Goal: Task Accomplishment & Management: Use online tool/utility

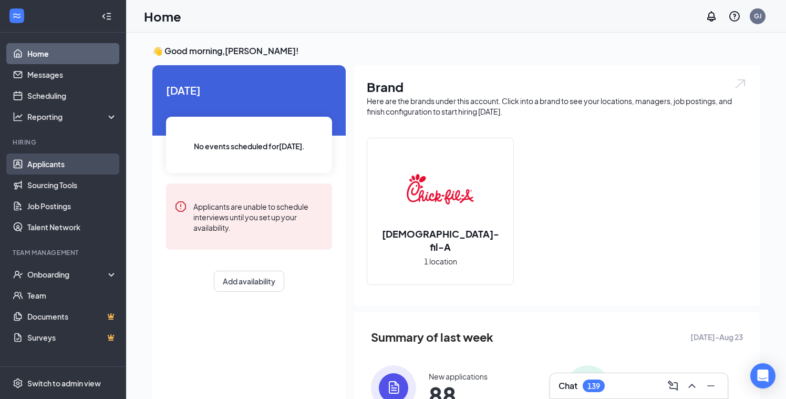
click at [56, 169] on link "Applicants" at bounding box center [72, 163] width 90 height 21
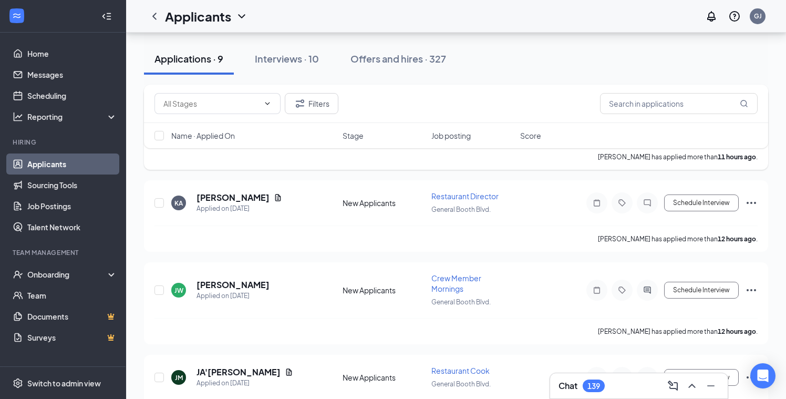
scroll to position [167, 0]
click at [279, 197] on icon "Document" at bounding box center [278, 197] width 8 height 8
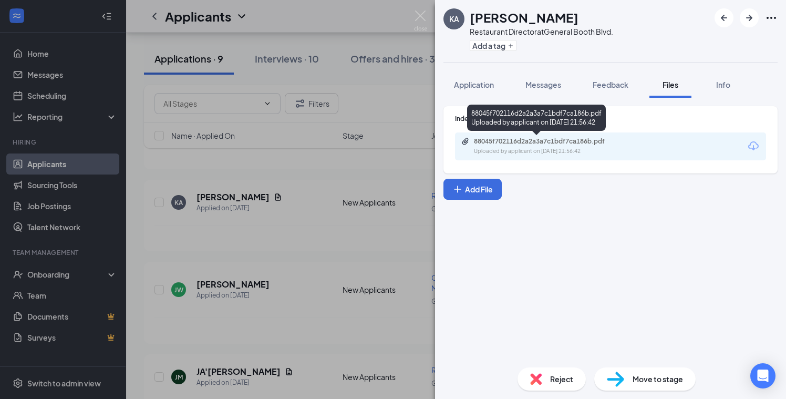
click at [573, 142] on div "88045f702116d2a2a3a7c1bdf7ca186b.pdf" at bounding box center [547, 141] width 147 height 8
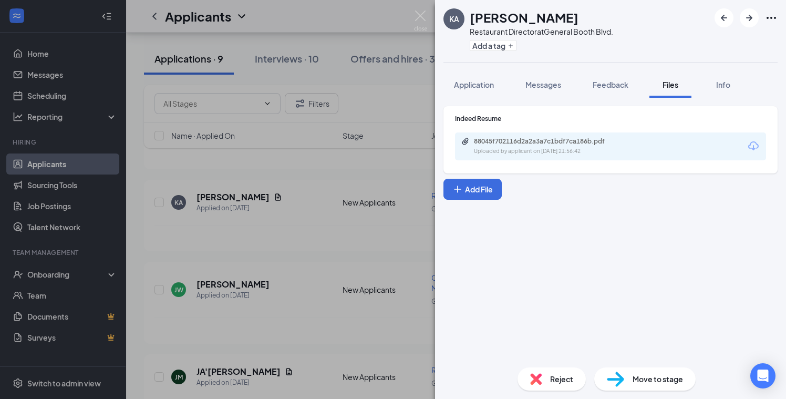
click at [392, 192] on div "KA [PERSON_NAME] Restaurant Director at [GEOGRAPHIC_DATA]. Add a tag Applicatio…" at bounding box center [393, 199] width 786 height 399
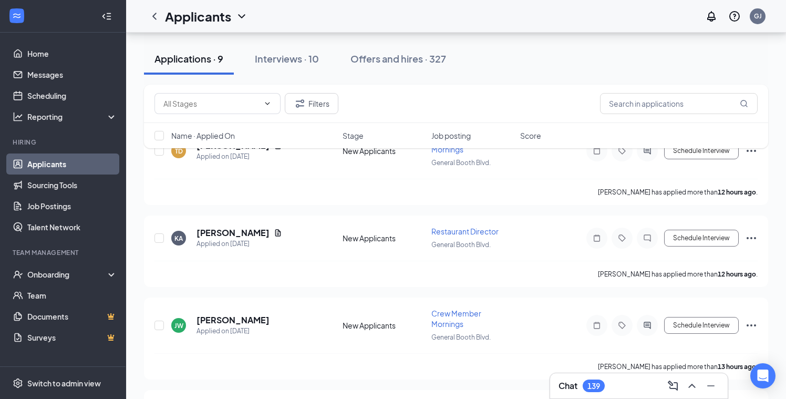
scroll to position [136, 0]
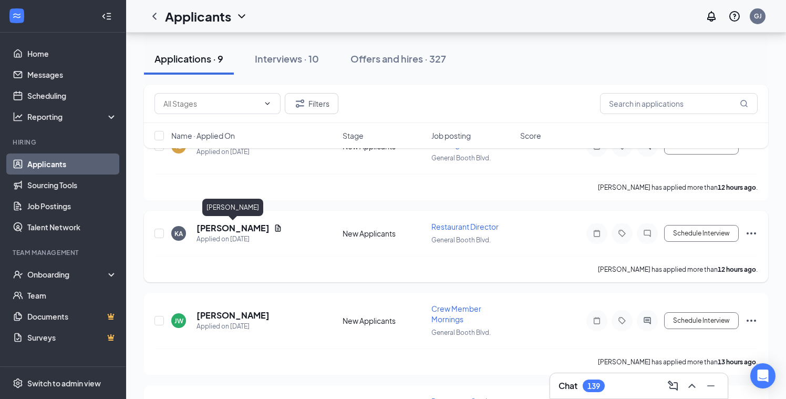
click at [252, 224] on h5 "[PERSON_NAME]" at bounding box center [233, 228] width 73 height 12
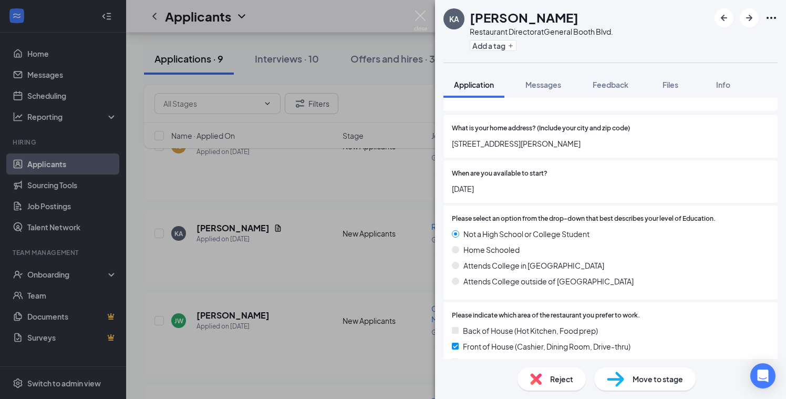
scroll to position [63, 0]
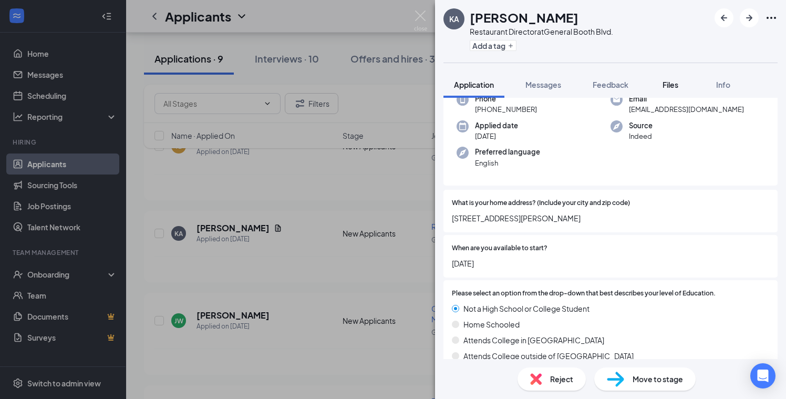
click at [681, 85] on div "Files" at bounding box center [670, 84] width 21 height 11
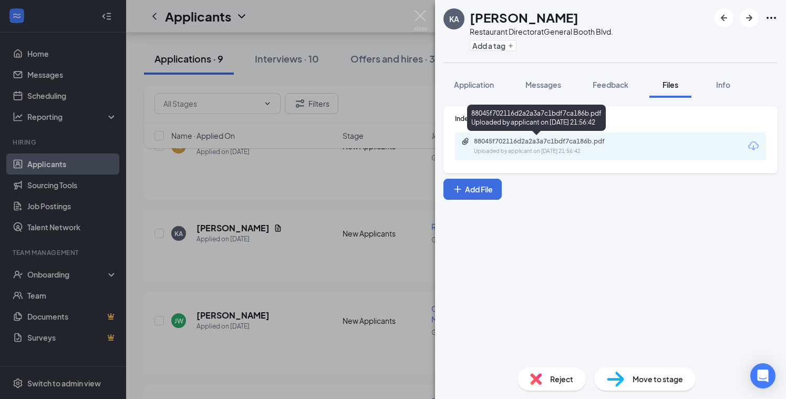
click at [580, 143] on div "88045f702116d2a2a3a7c1bdf7ca186b.pdf" at bounding box center [547, 141] width 147 height 8
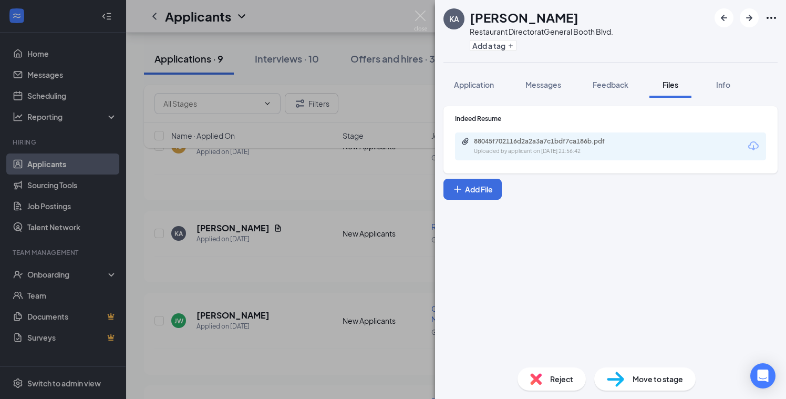
click at [390, 98] on div "KA [PERSON_NAME] Restaurant Director at [GEOGRAPHIC_DATA]. Add a tag Applicatio…" at bounding box center [393, 199] width 786 height 399
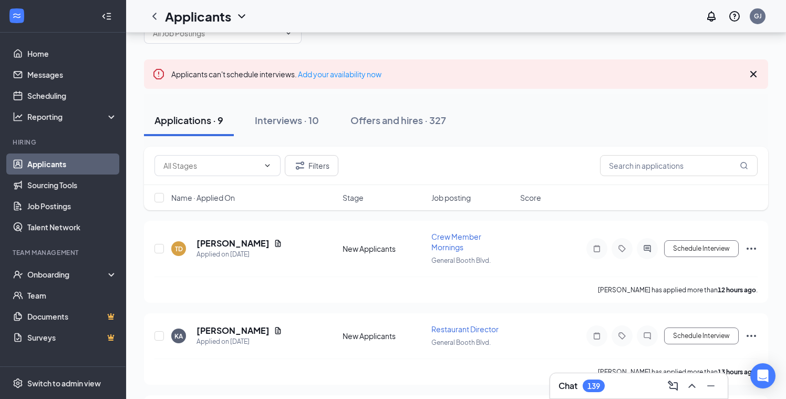
scroll to position [36, 0]
